Goal: Check status: Check status

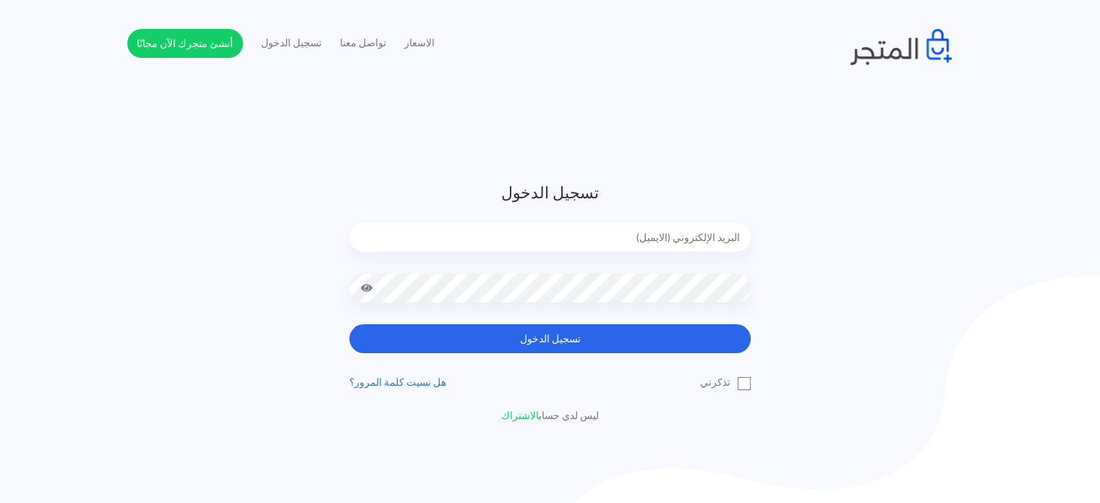
drag, startPoint x: 538, startPoint y: 260, endPoint x: 555, endPoint y: 218, distance: 45.1
click at [544, 256] on div at bounding box center [549, 248] width 401 height 51
click at [555, 218] on form "تسجيل الدخول تسجيل الدخول" at bounding box center [549, 267] width 401 height 172
click at [555, 229] on input "email" at bounding box center [549, 237] width 401 height 29
type input "diaraest2024@gmail.com"
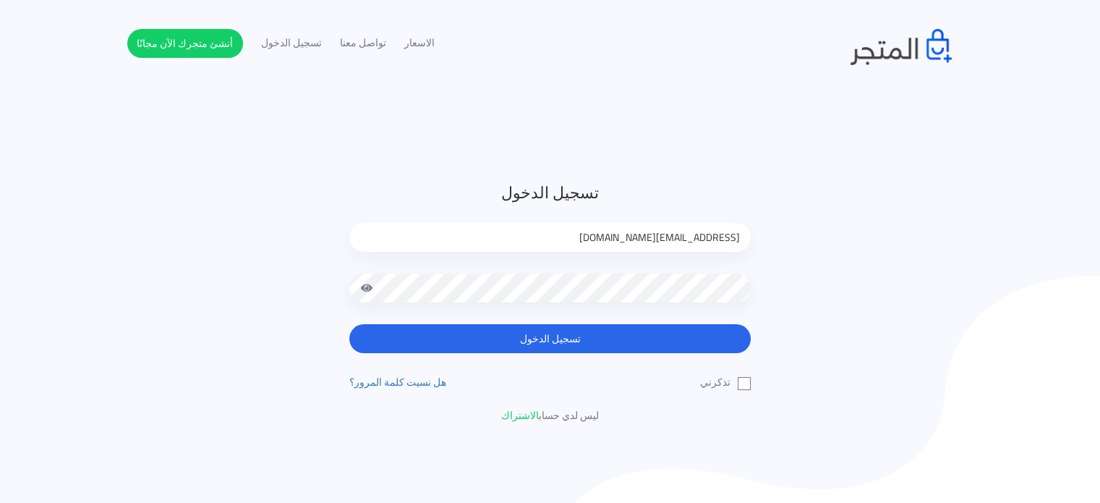
click at [349, 324] on button "تسجيل الدخول" at bounding box center [549, 338] width 401 height 29
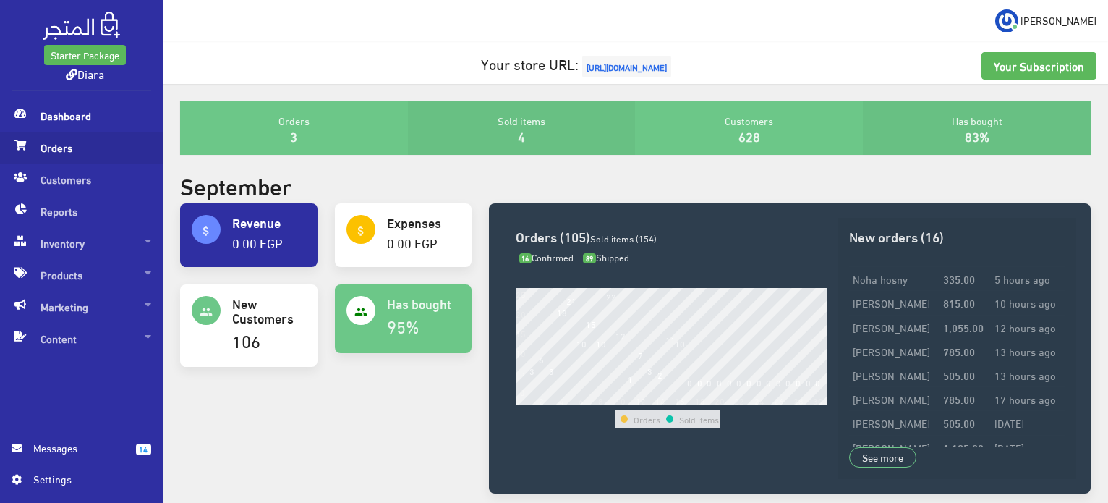
click at [98, 147] on span "Orders" at bounding box center [82, 148] width 140 height 32
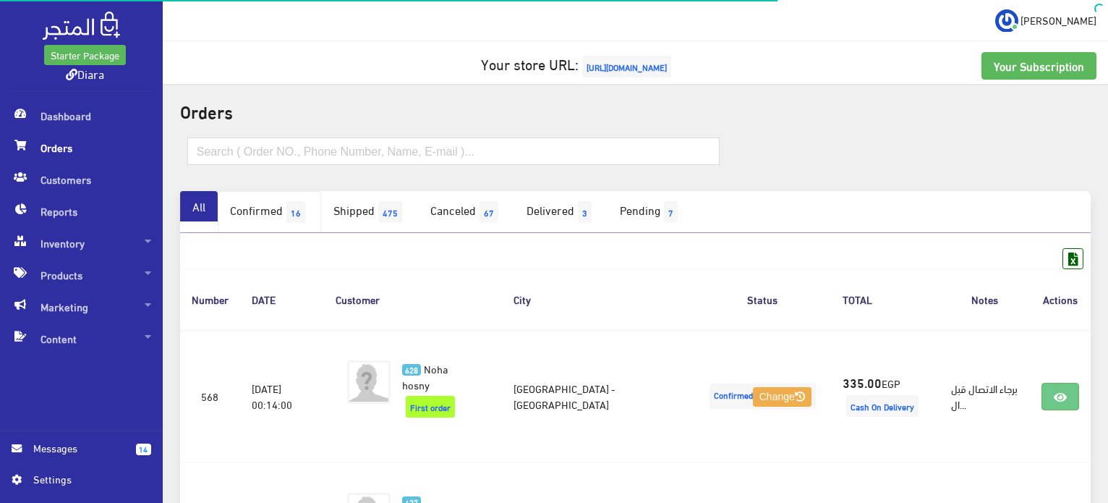
click at [293, 206] on link "Confirmed 16" at bounding box center [269, 212] width 103 height 42
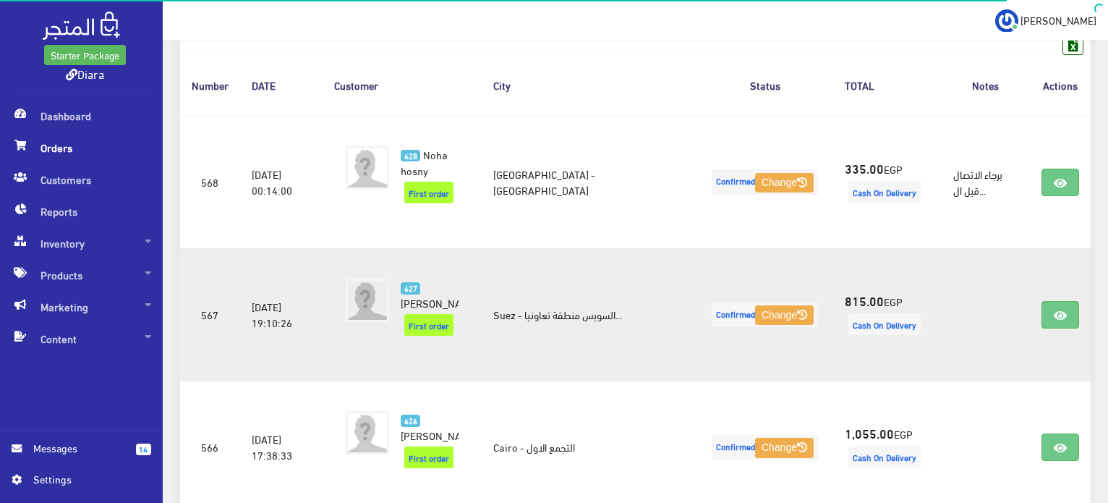
scroll to position [217, 0]
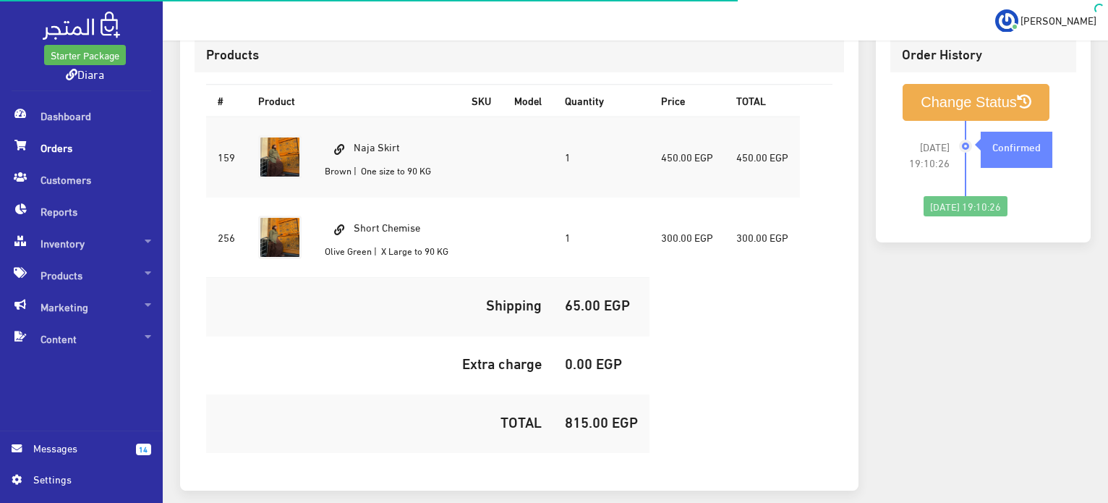
scroll to position [417, 0]
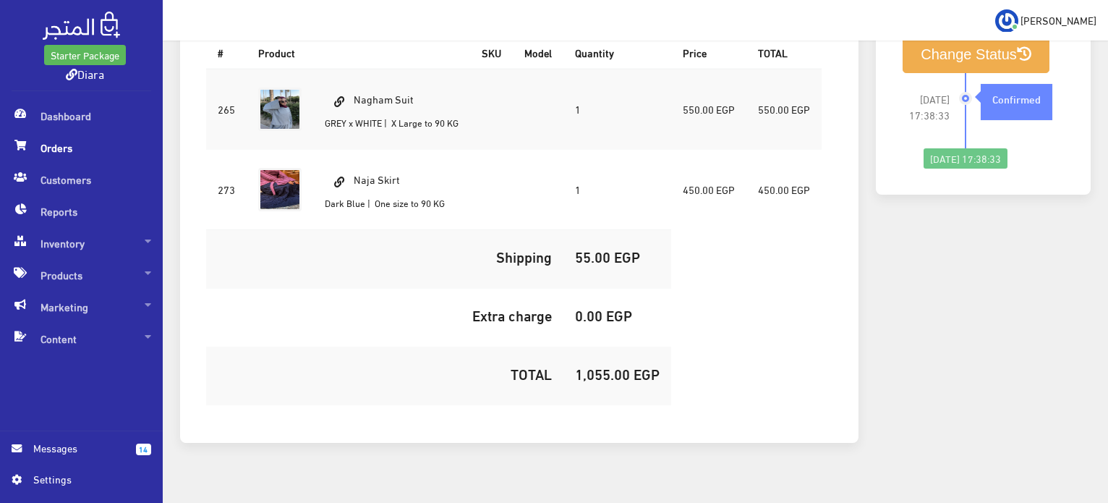
scroll to position [273, 0]
